Goal: Book appointment/travel/reservation

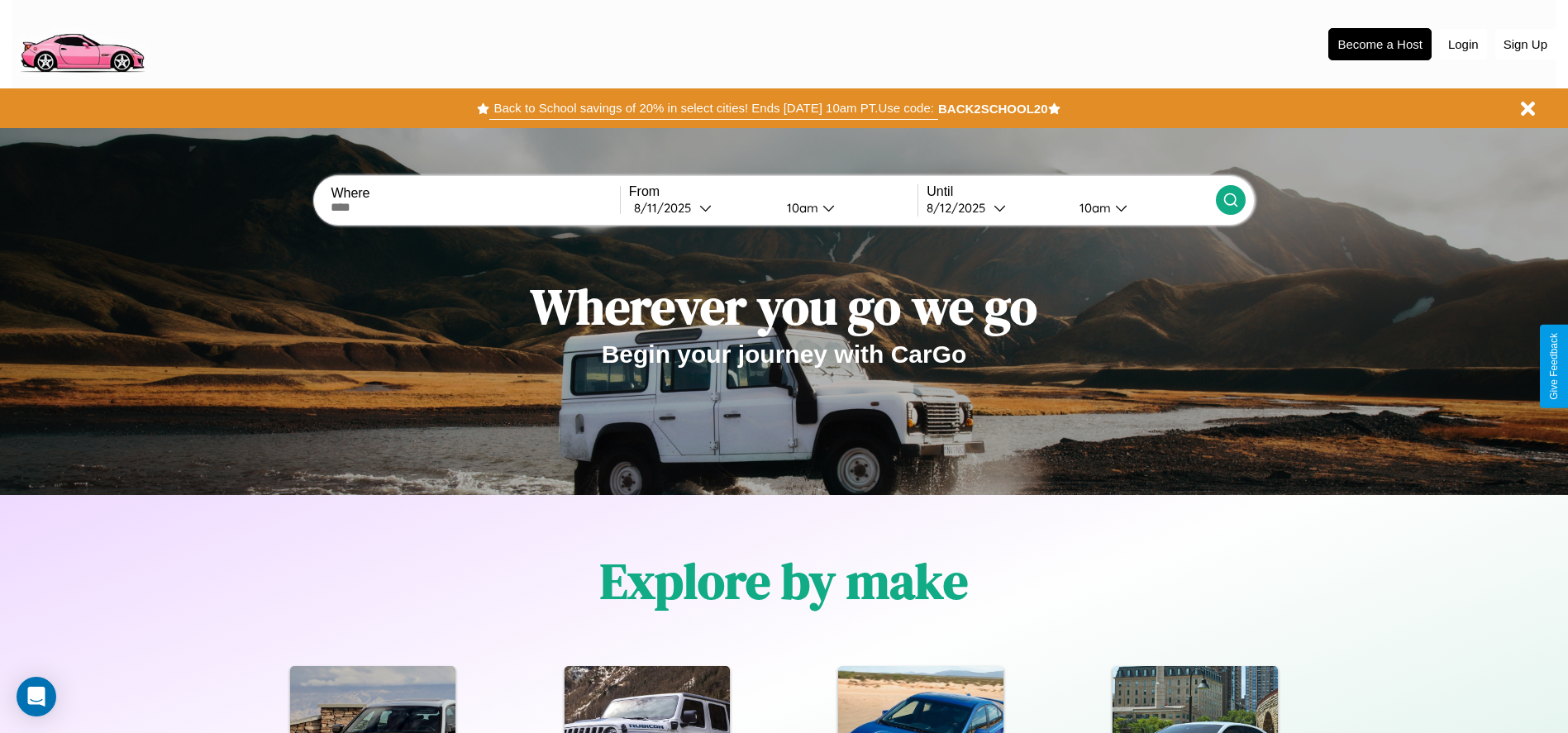
click at [714, 109] on button "Back to School savings of 20% in select cities! Ends [DATE] 10am PT. Use code:" at bounding box center [714, 108] width 448 height 23
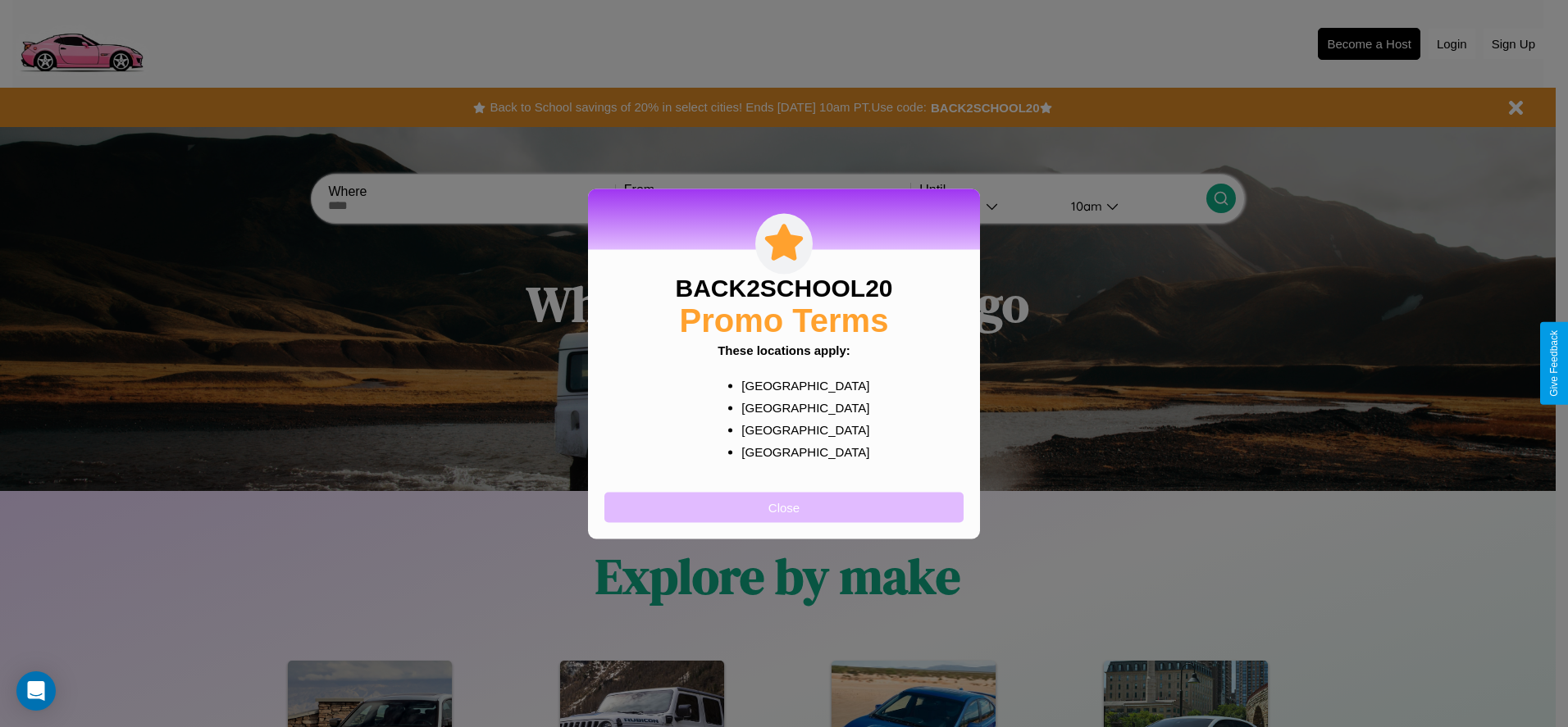
click at [784, 506] on button "Close" at bounding box center [784, 507] width 359 height 30
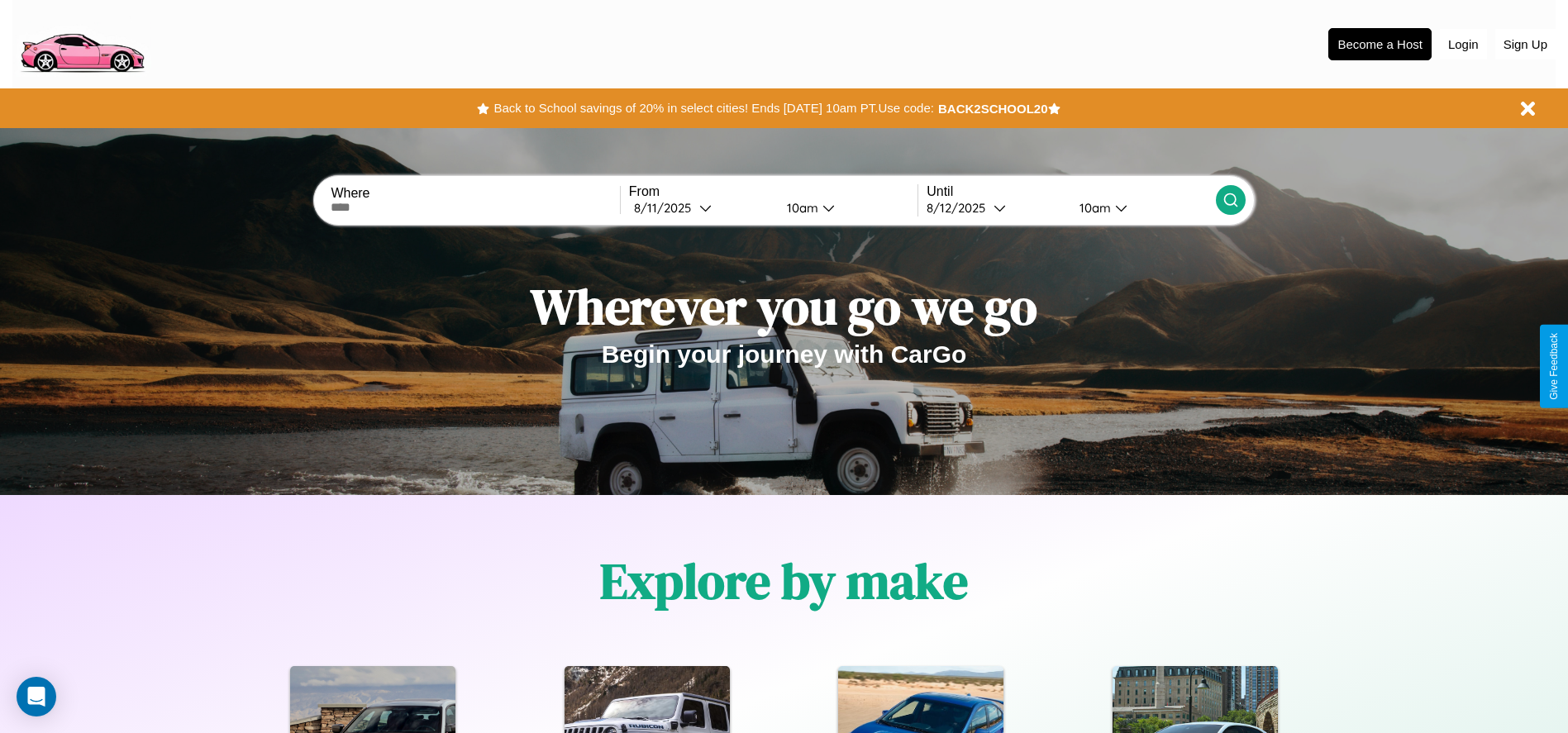
scroll to position [2372, 0]
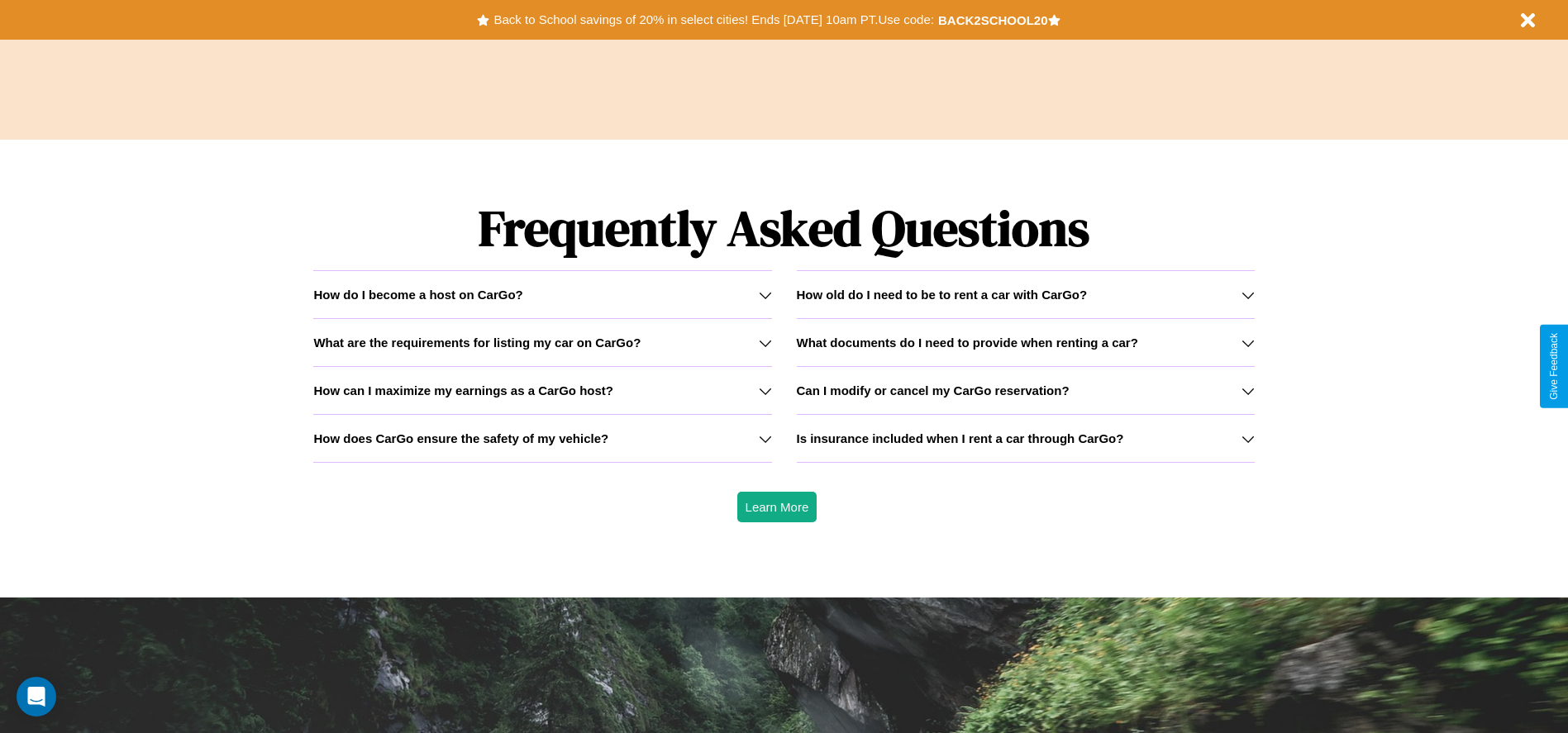
click at [1025, 390] on h3 "Can I modify or cancel my CarGo reservation?" at bounding box center [934, 390] width 273 height 14
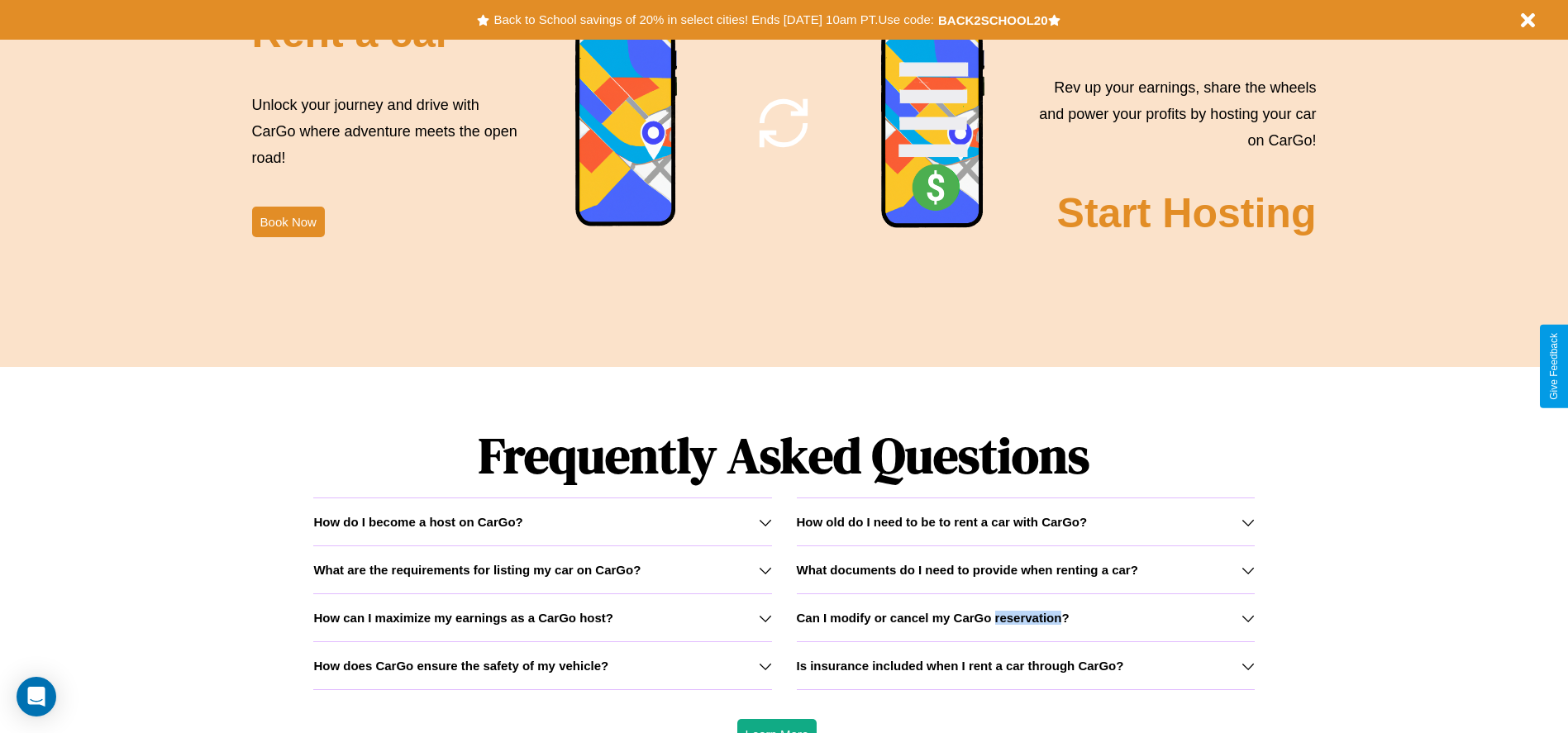
scroll to position [1999, 0]
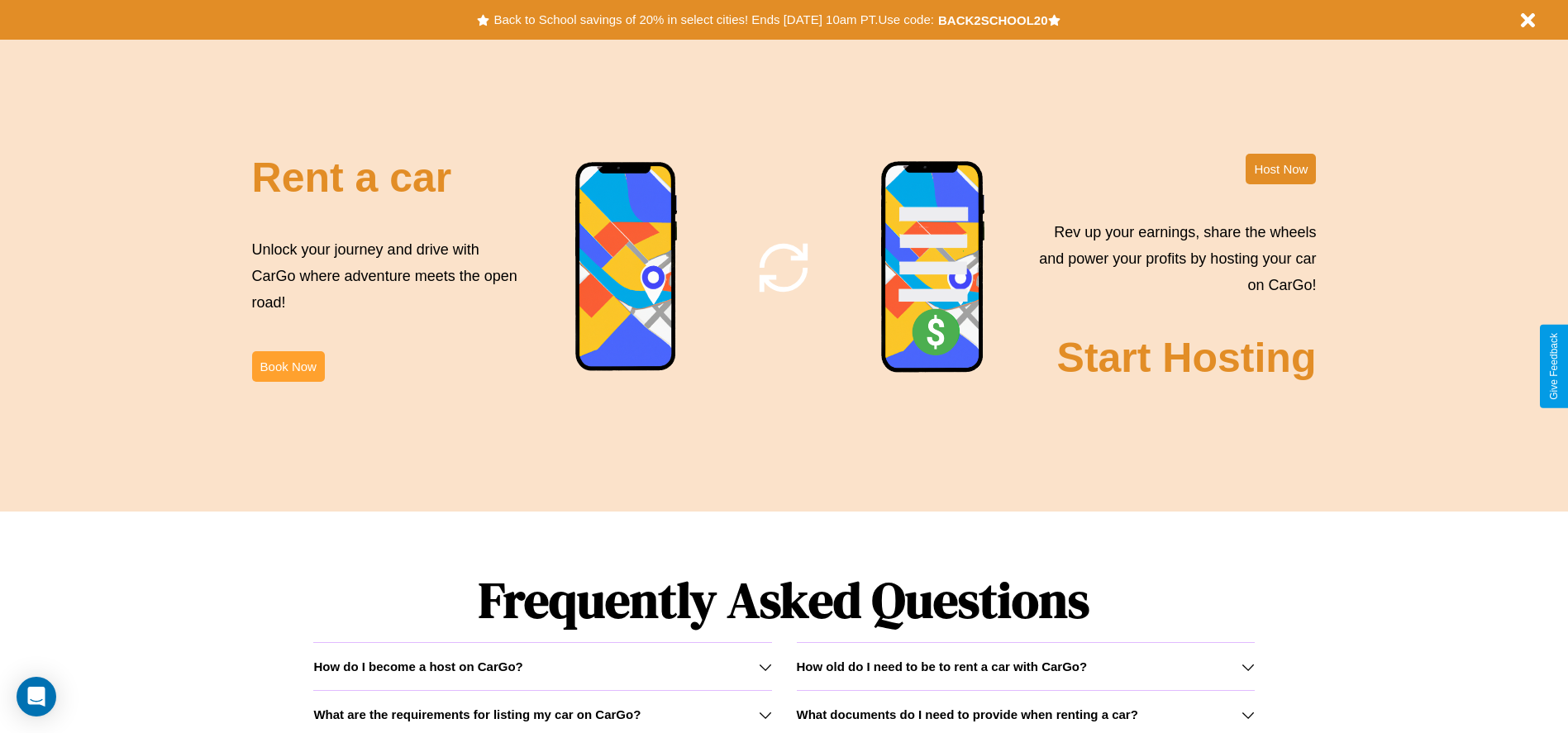
click at [287, 366] on button "Book Now" at bounding box center [288, 366] width 72 height 30
